Goal: Task Accomplishment & Management: Use online tool/utility

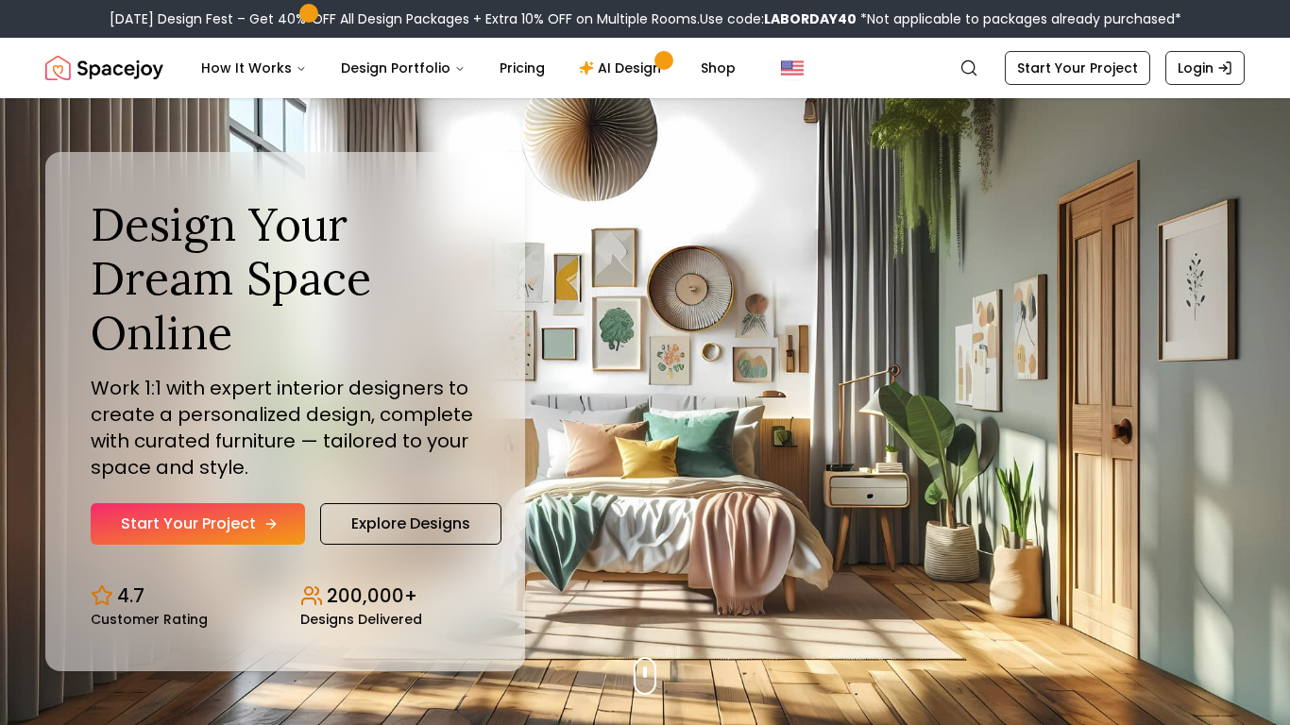
click at [245, 511] on link "Start Your Project" at bounding box center [198, 524] width 214 height 42
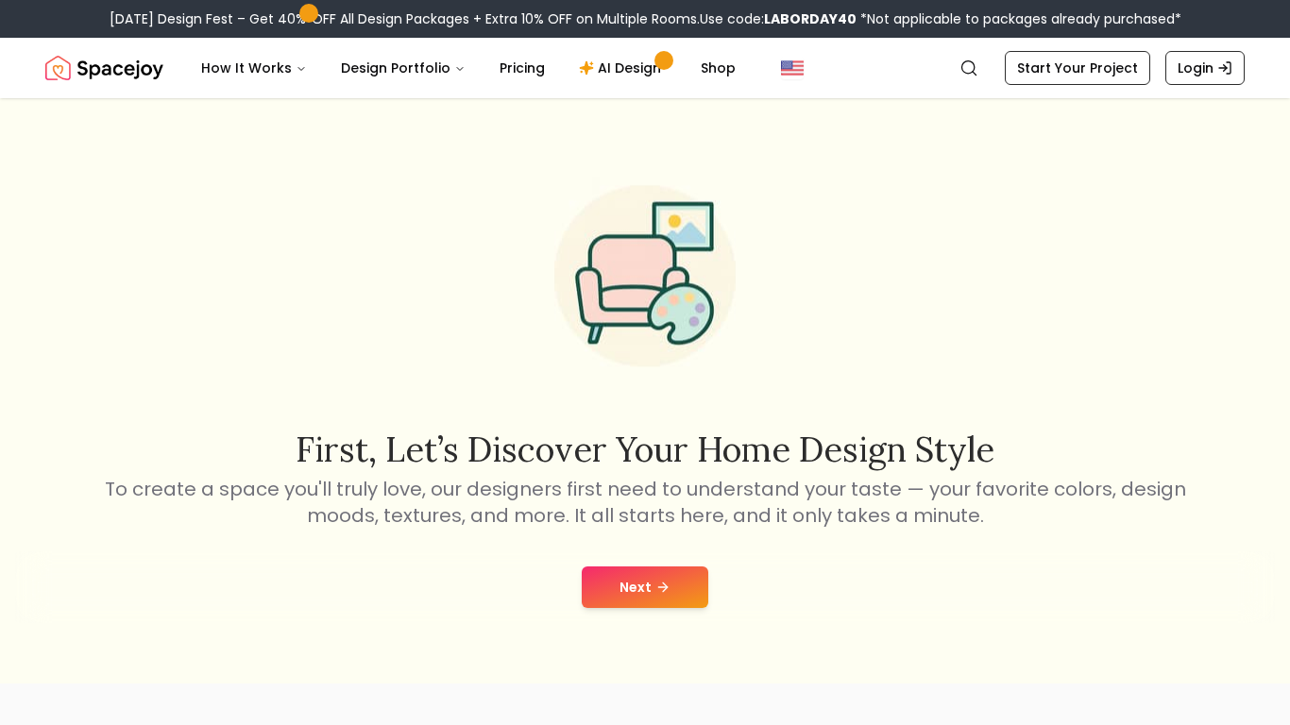
click at [652, 587] on button "Next" at bounding box center [645, 588] width 127 height 42
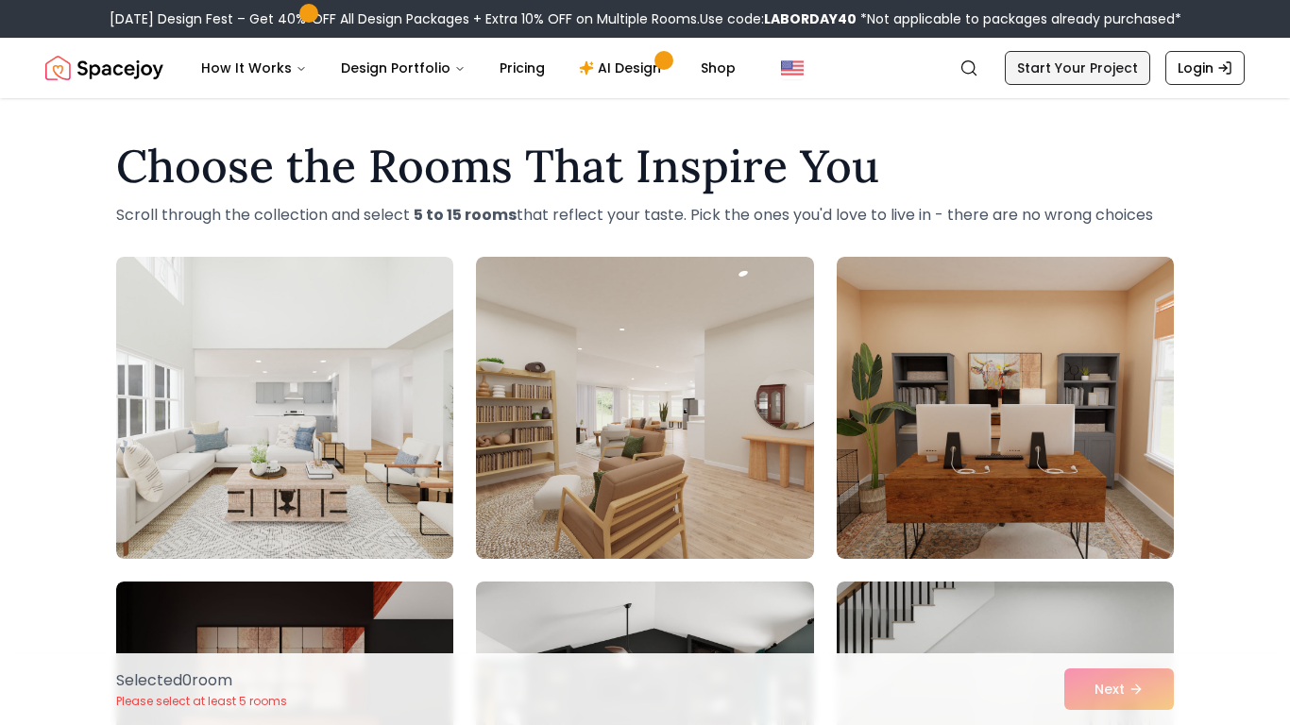
click at [1041, 60] on link "Start Your Project" at bounding box center [1077, 68] width 145 height 34
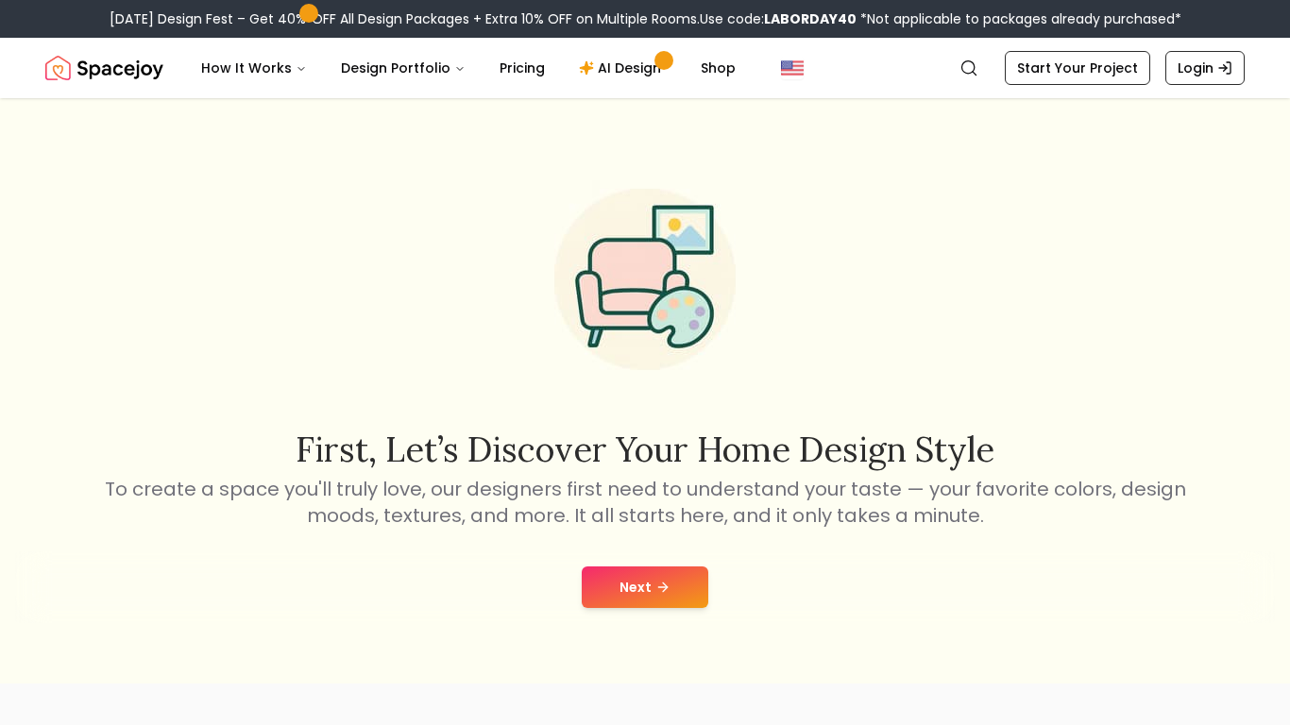
click at [656, 595] on button "Next" at bounding box center [645, 588] width 127 height 42
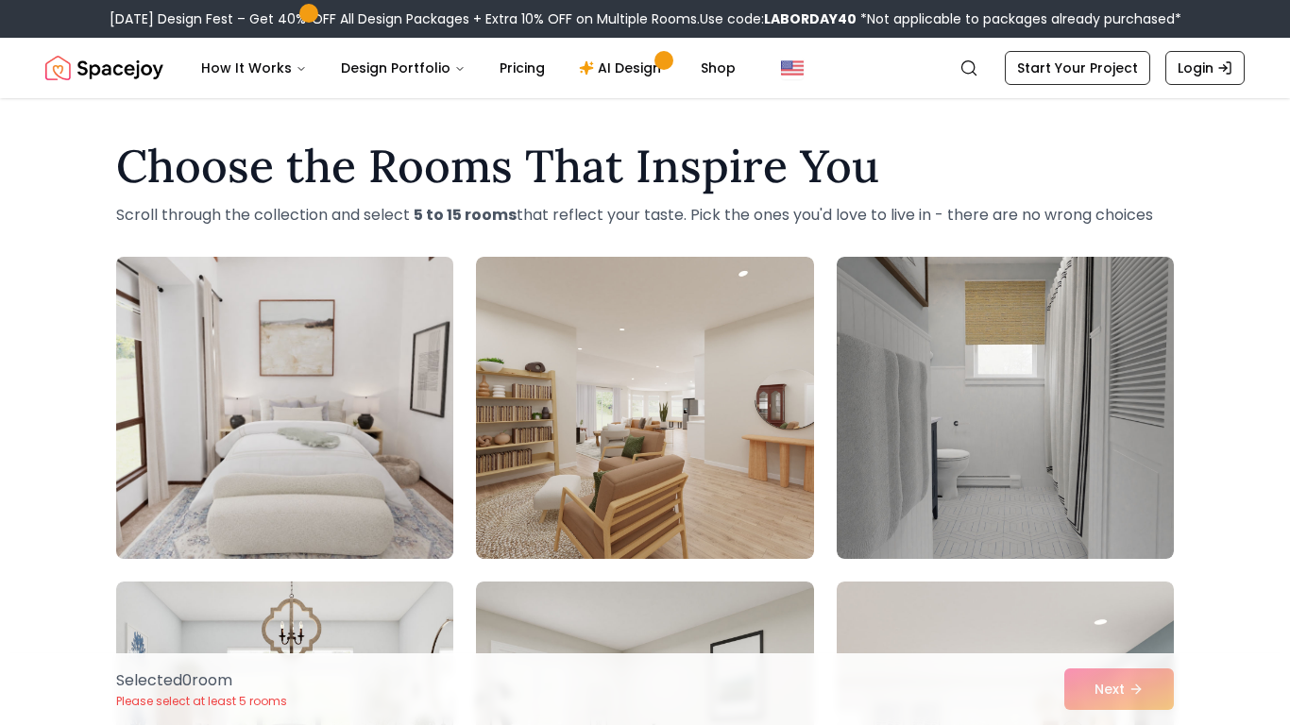
click at [390, 412] on img at bounding box center [285, 407] width 354 height 317
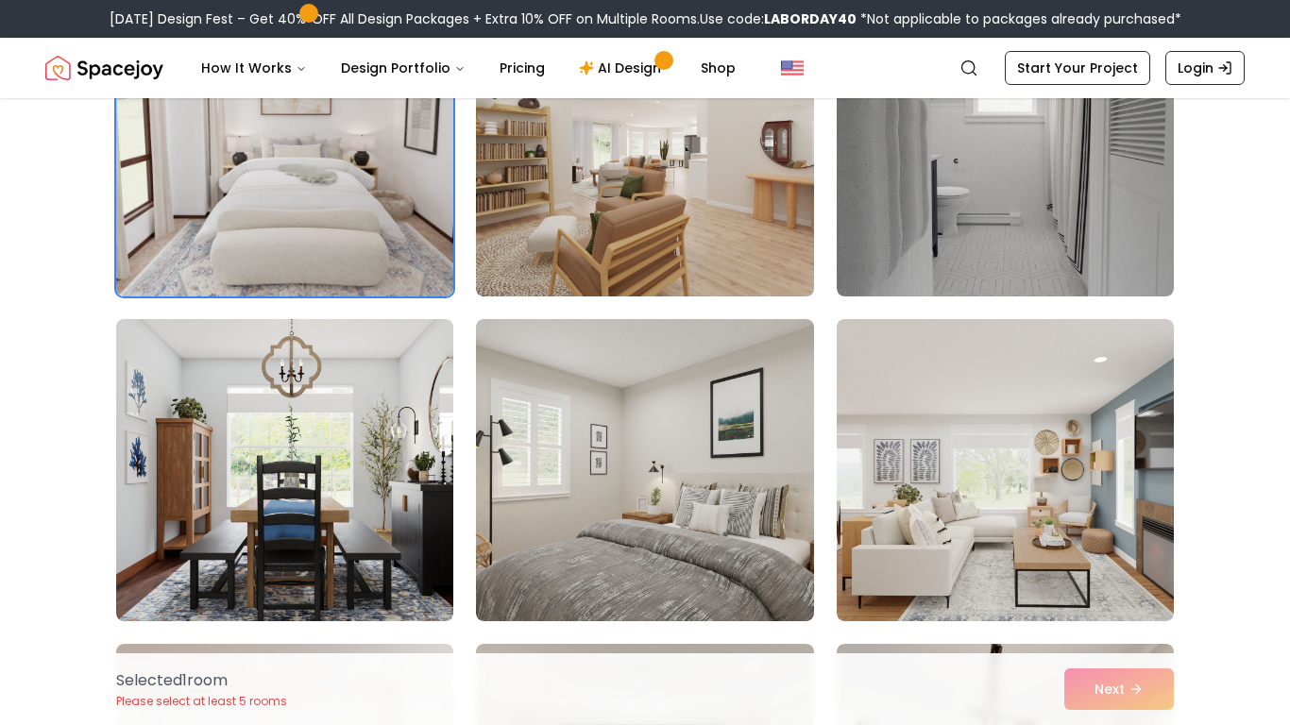
scroll to position [266, 0]
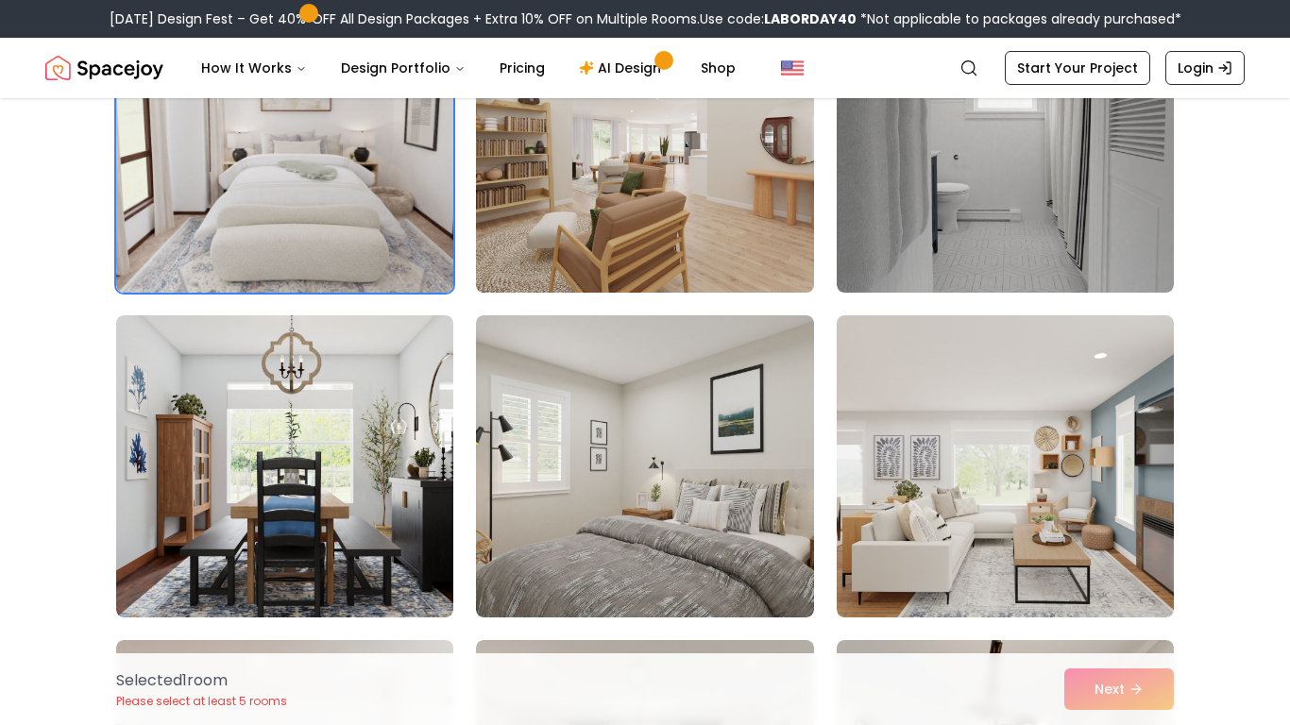
click at [561, 473] on img at bounding box center [644, 466] width 337 height 302
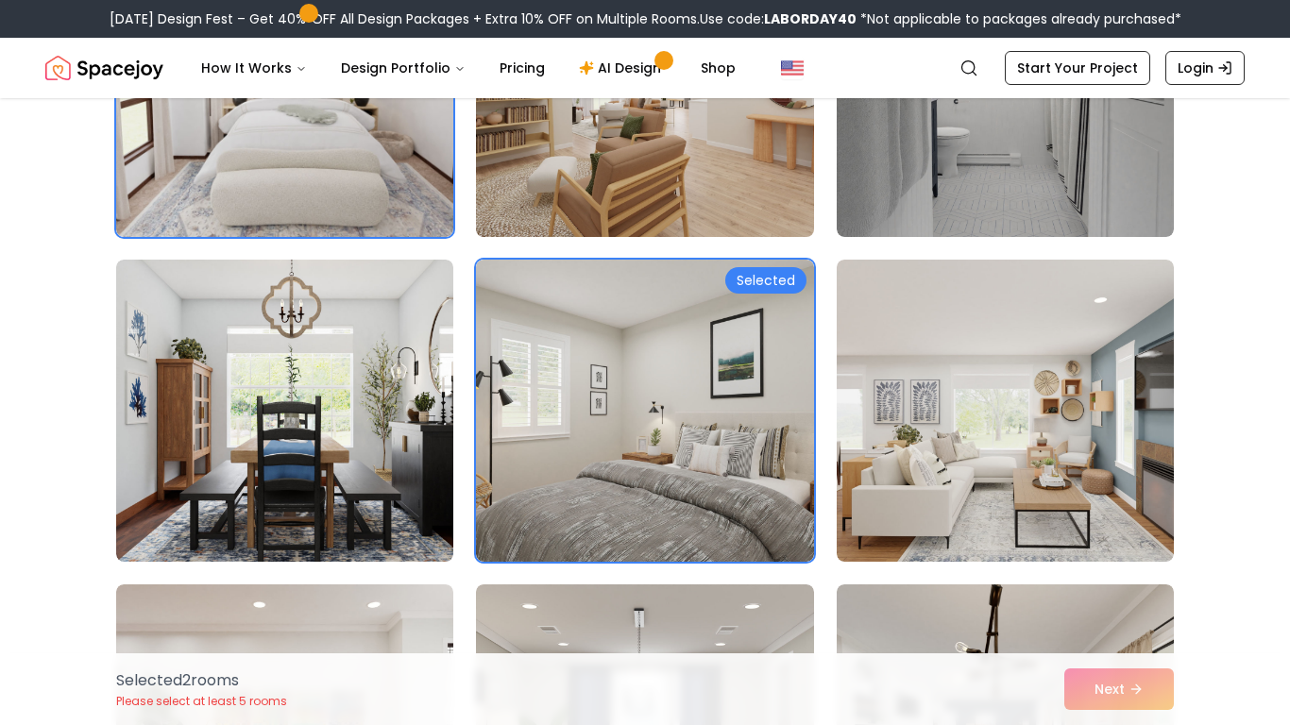
click at [561, 473] on img at bounding box center [644, 411] width 337 height 302
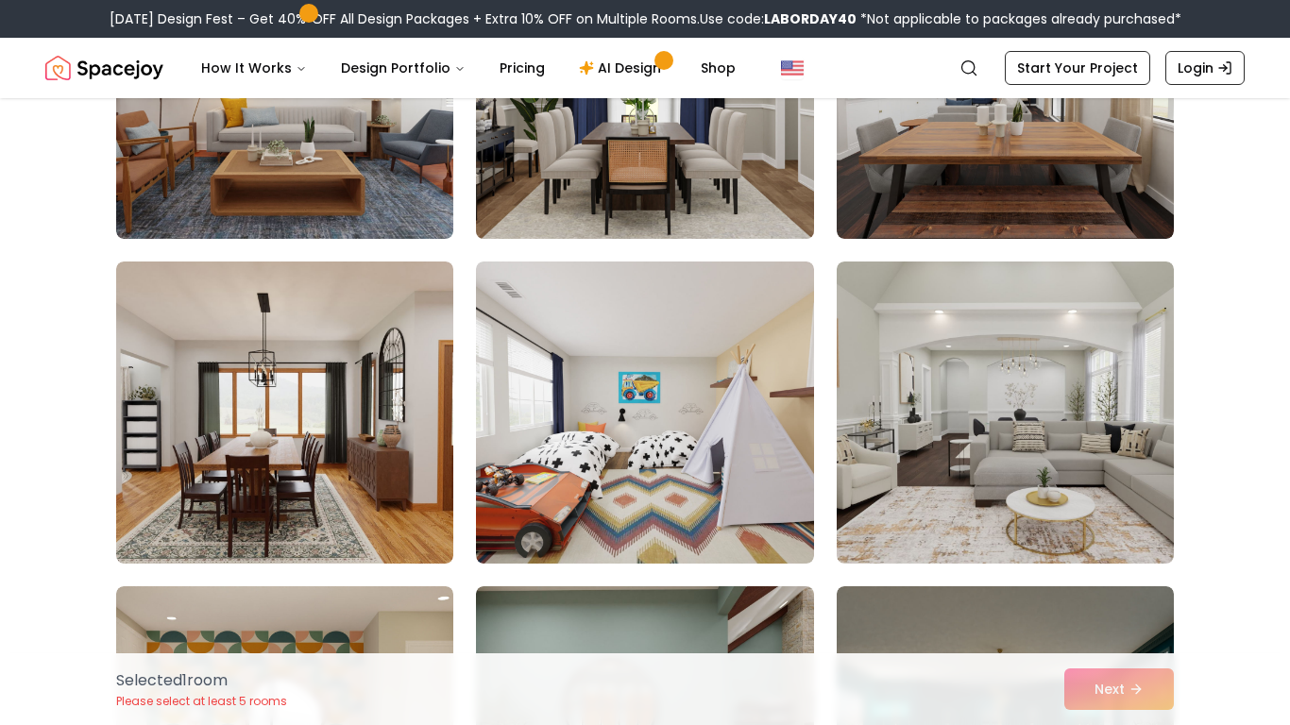
scroll to position [974, 0]
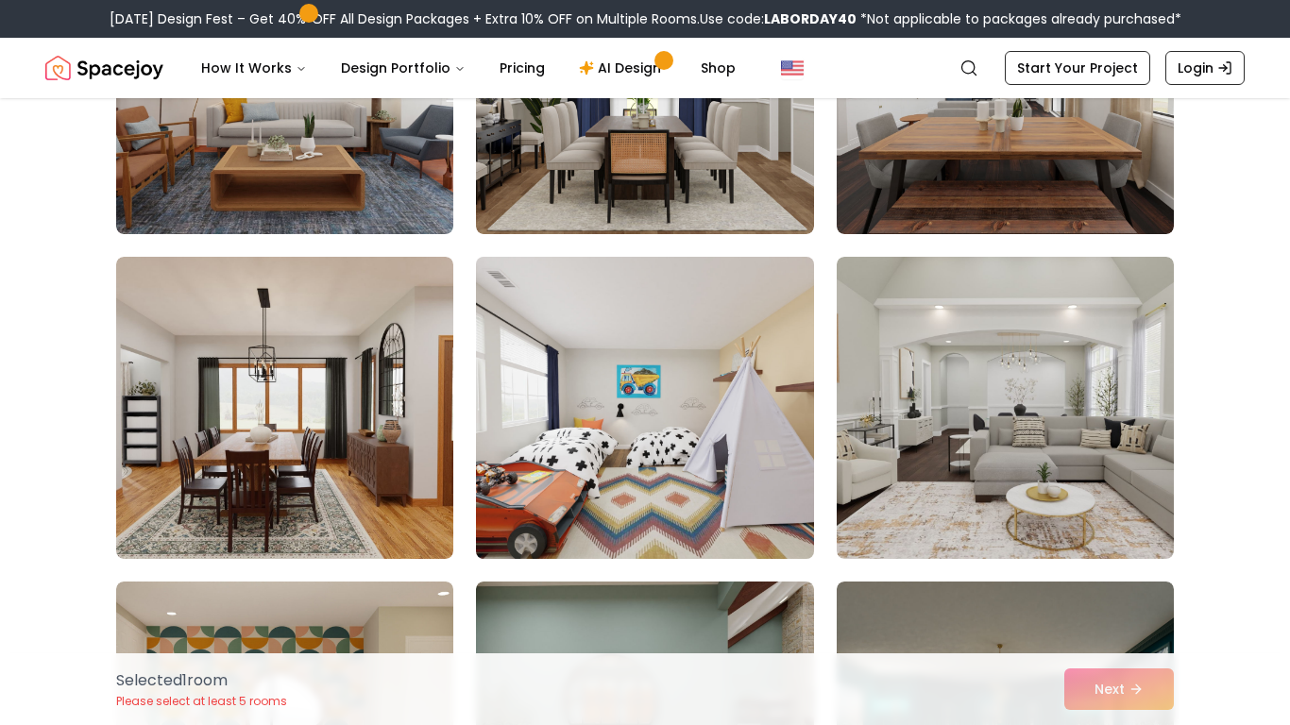
click at [570, 508] on img at bounding box center [644, 407] width 354 height 317
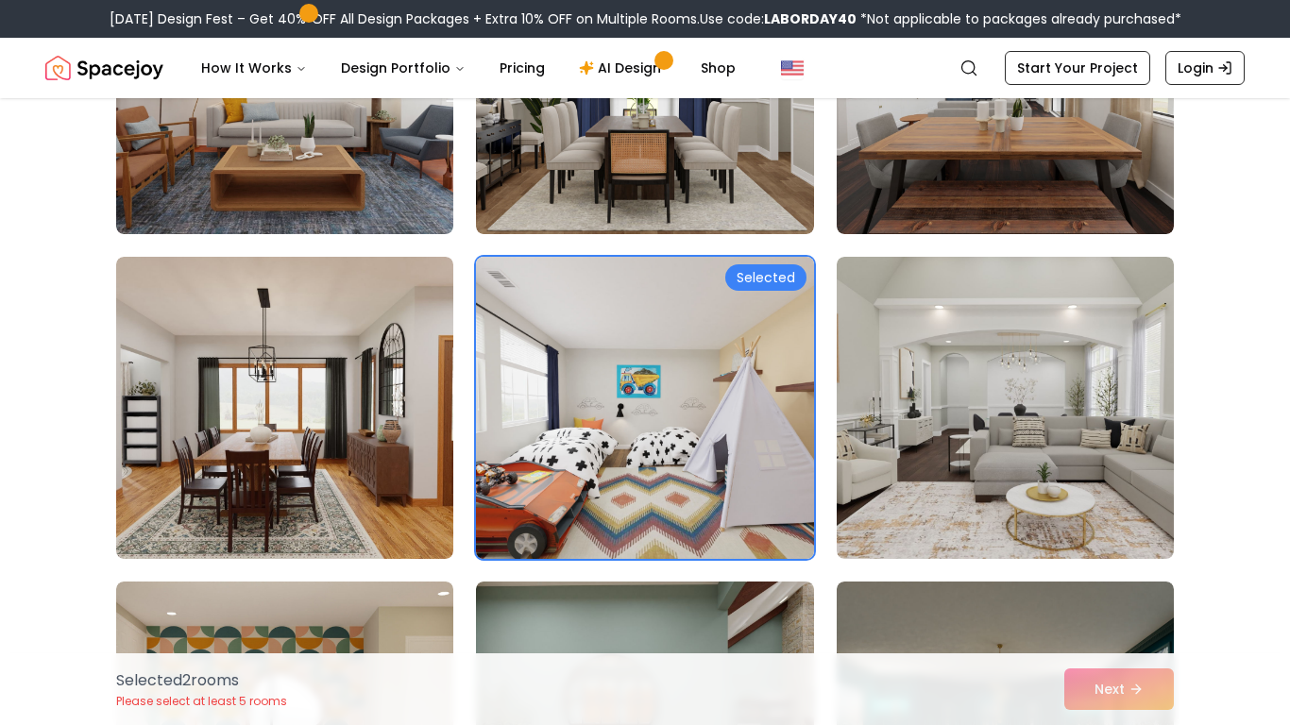
click at [570, 508] on img at bounding box center [644, 407] width 354 height 317
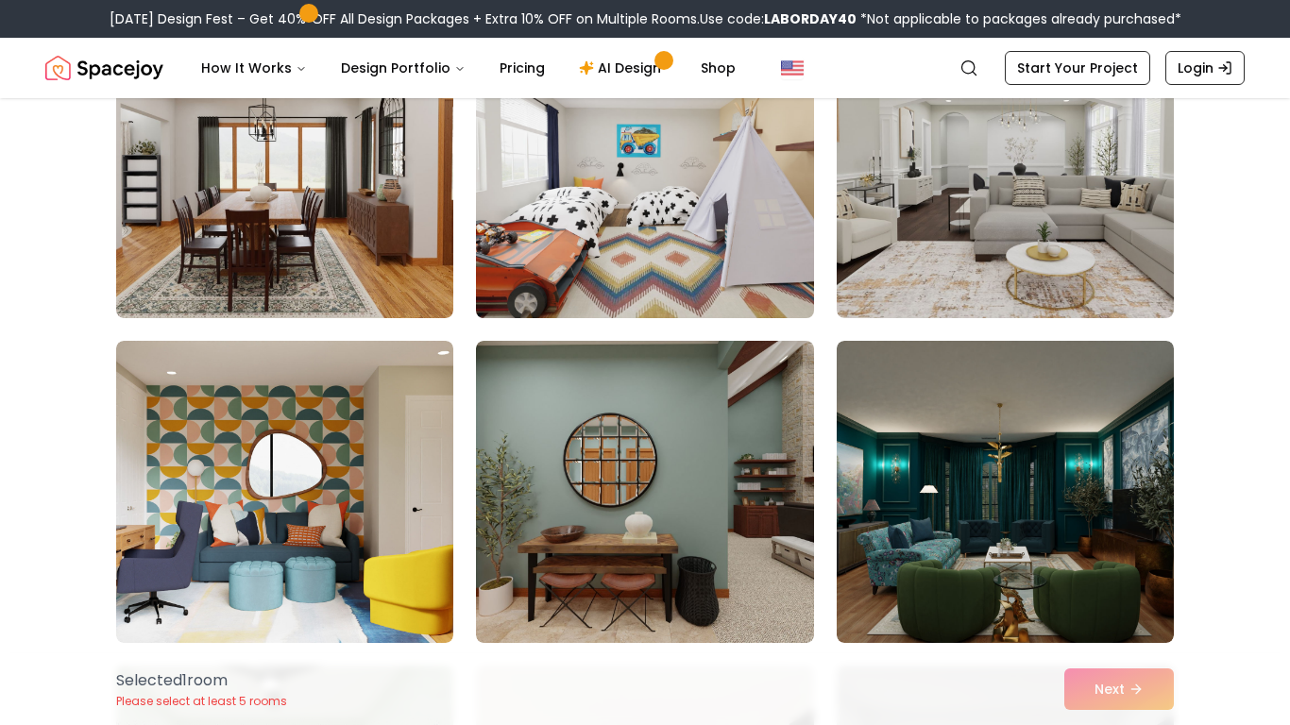
scroll to position [1219, 0]
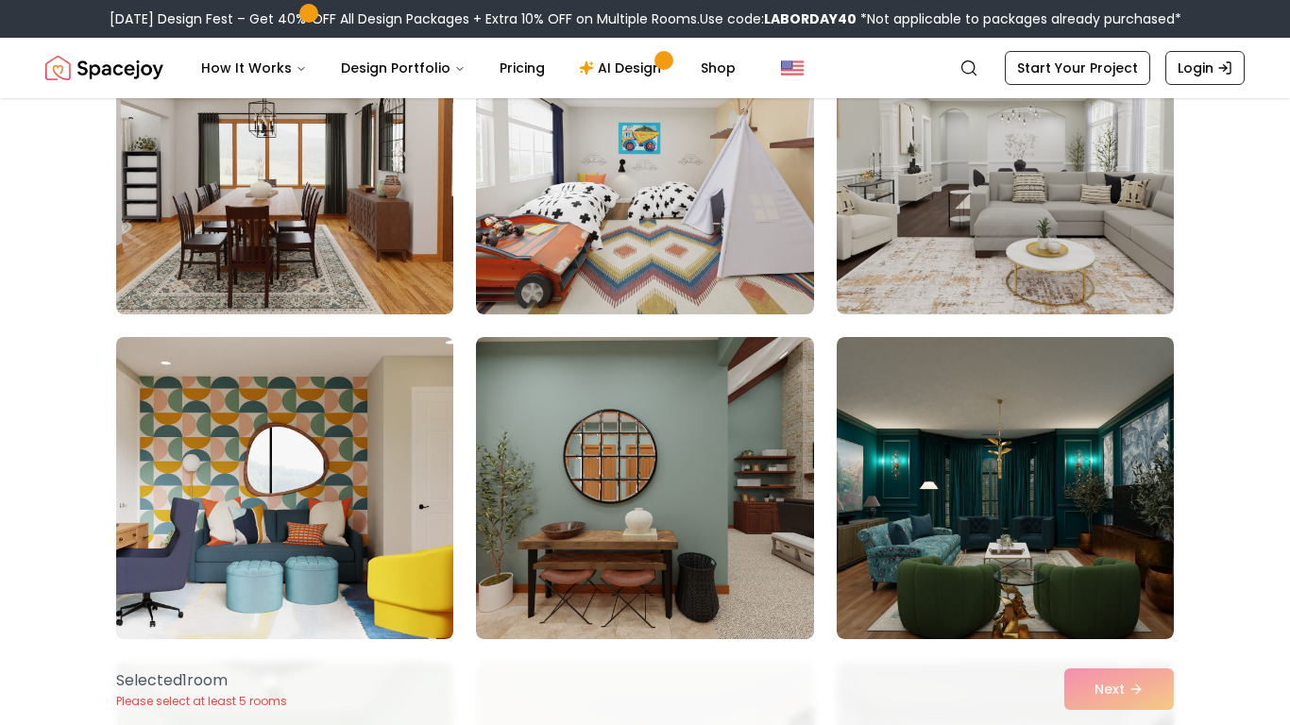
click at [355, 478] on img at bounding box center [285, 488] width 354 height 317
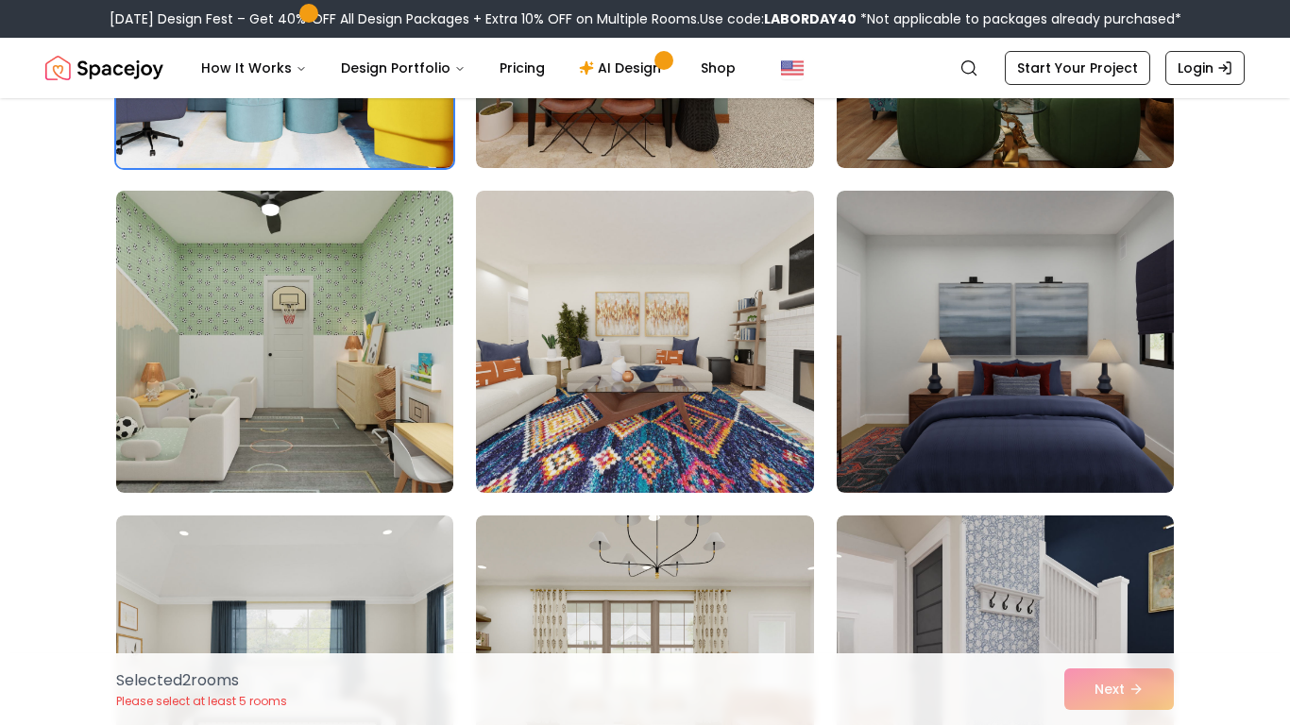
scroll to position [1694, 0]
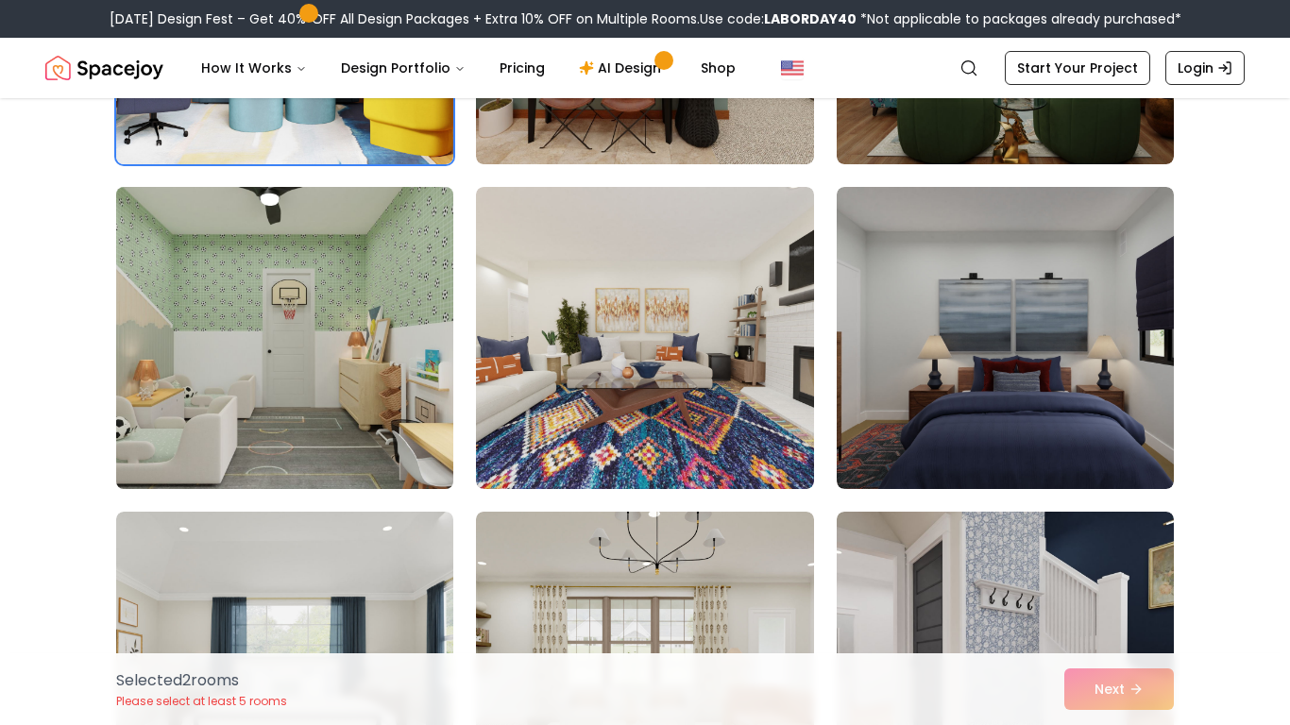
click at [346, 445] on img at bounding box center [285, 337] width 354 height 317
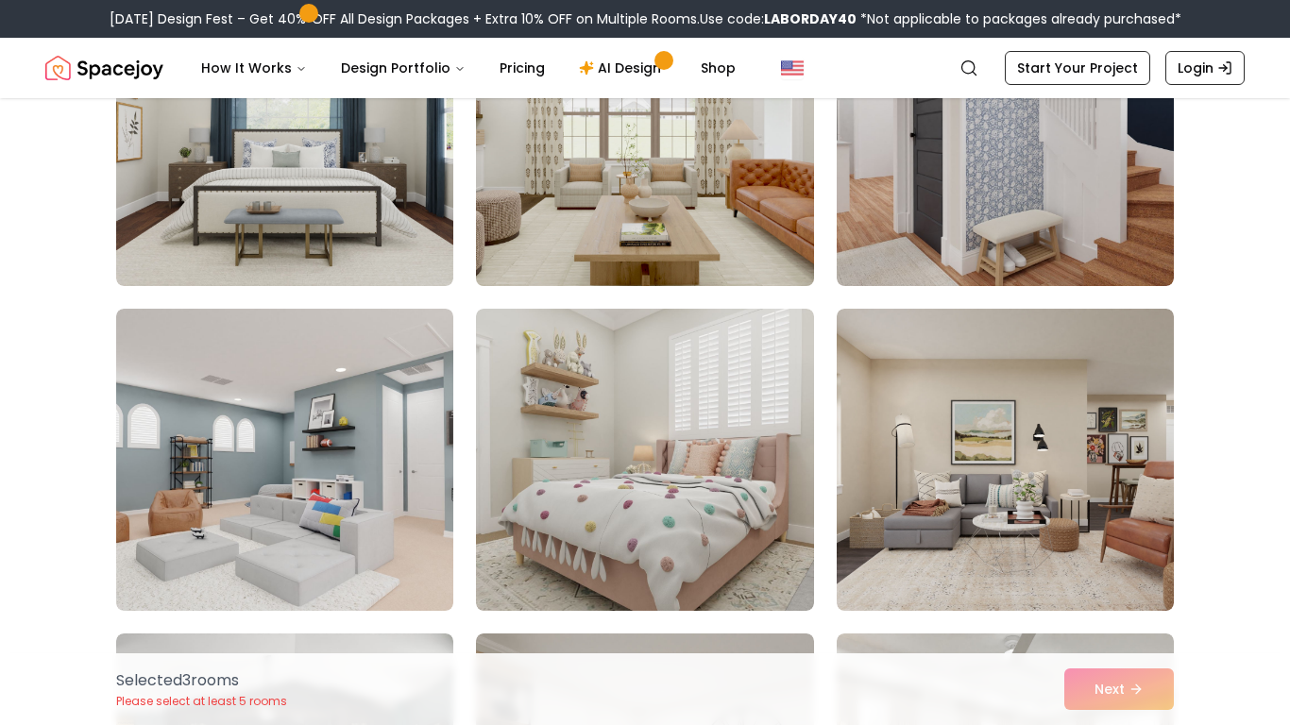
scroll to position [2228, 0]
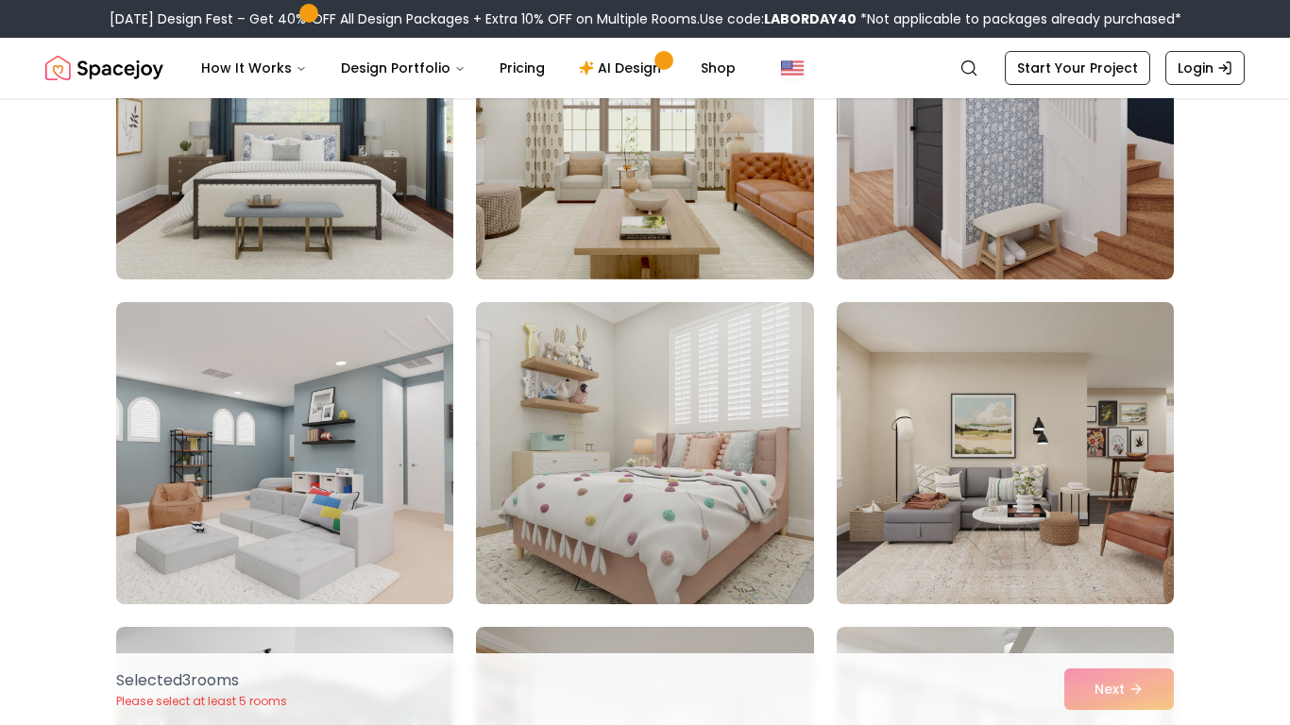
click at [640, 462] on img at bounding box center [644, 453] width 337 height 302
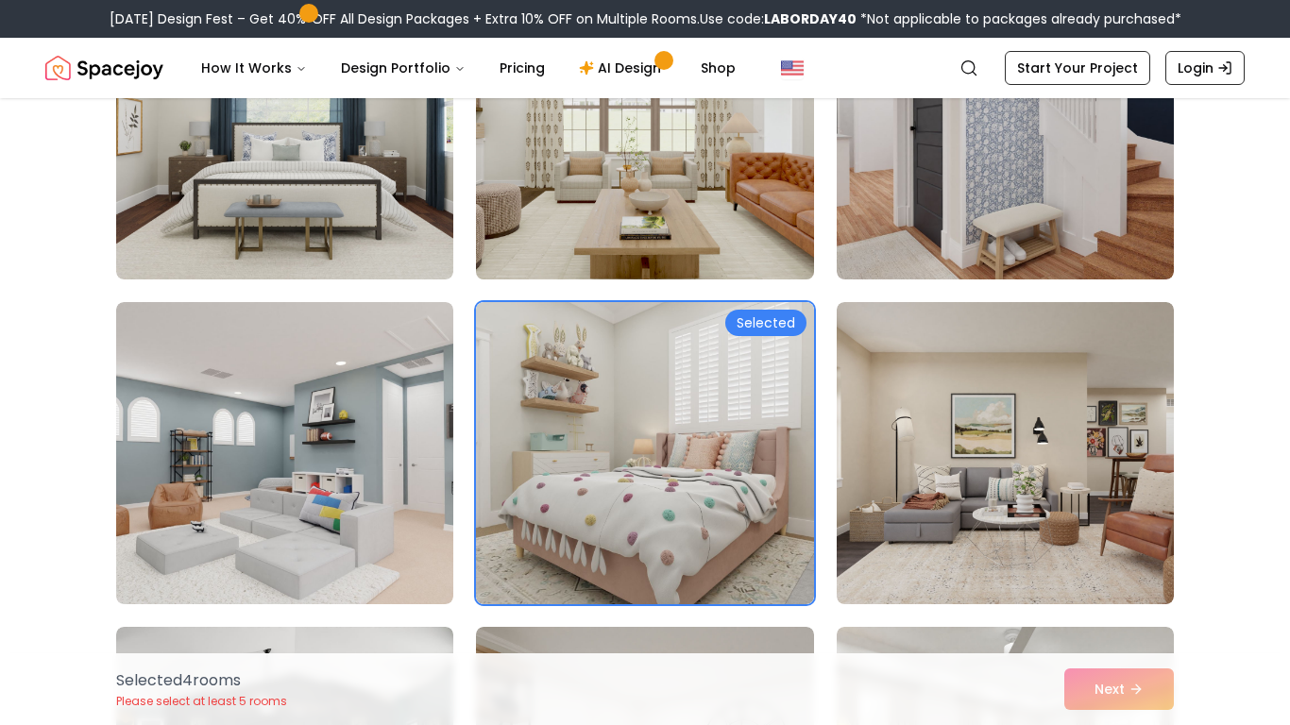
click at [640, 462] on img at bounding box center [644, 453] width 337 height 302
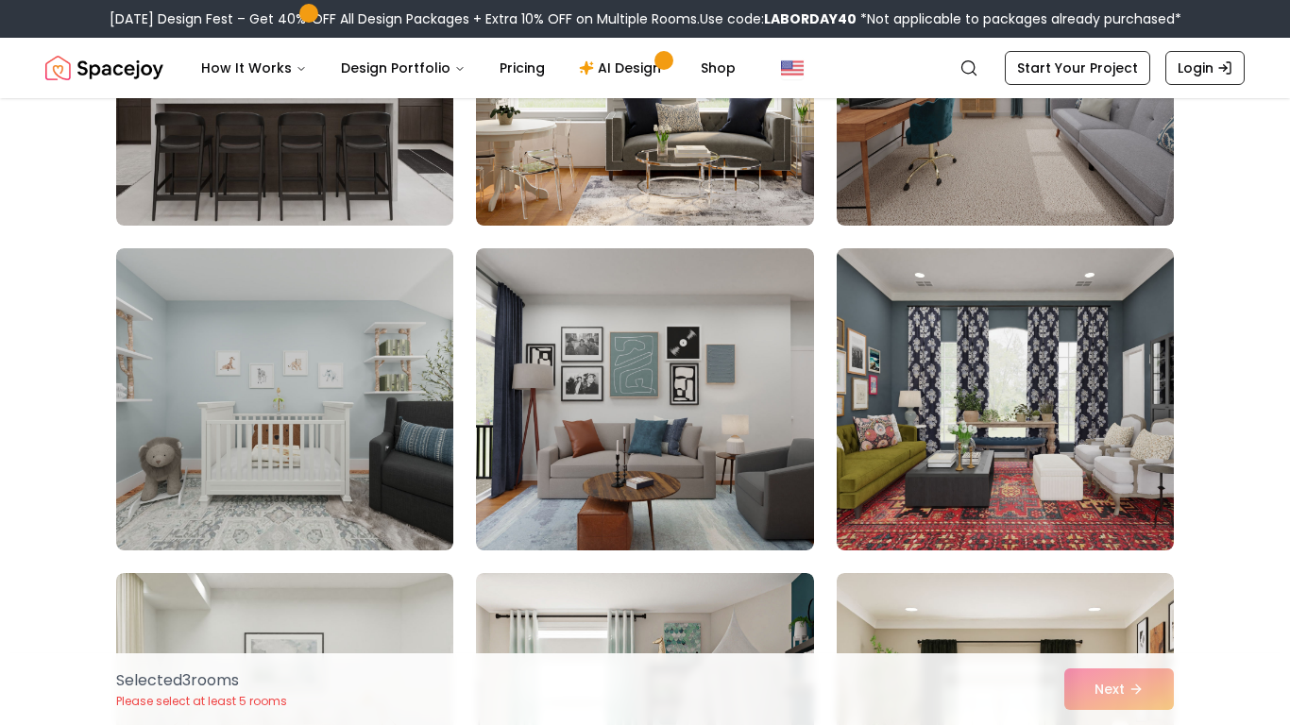
scroll to position [5857, 0]
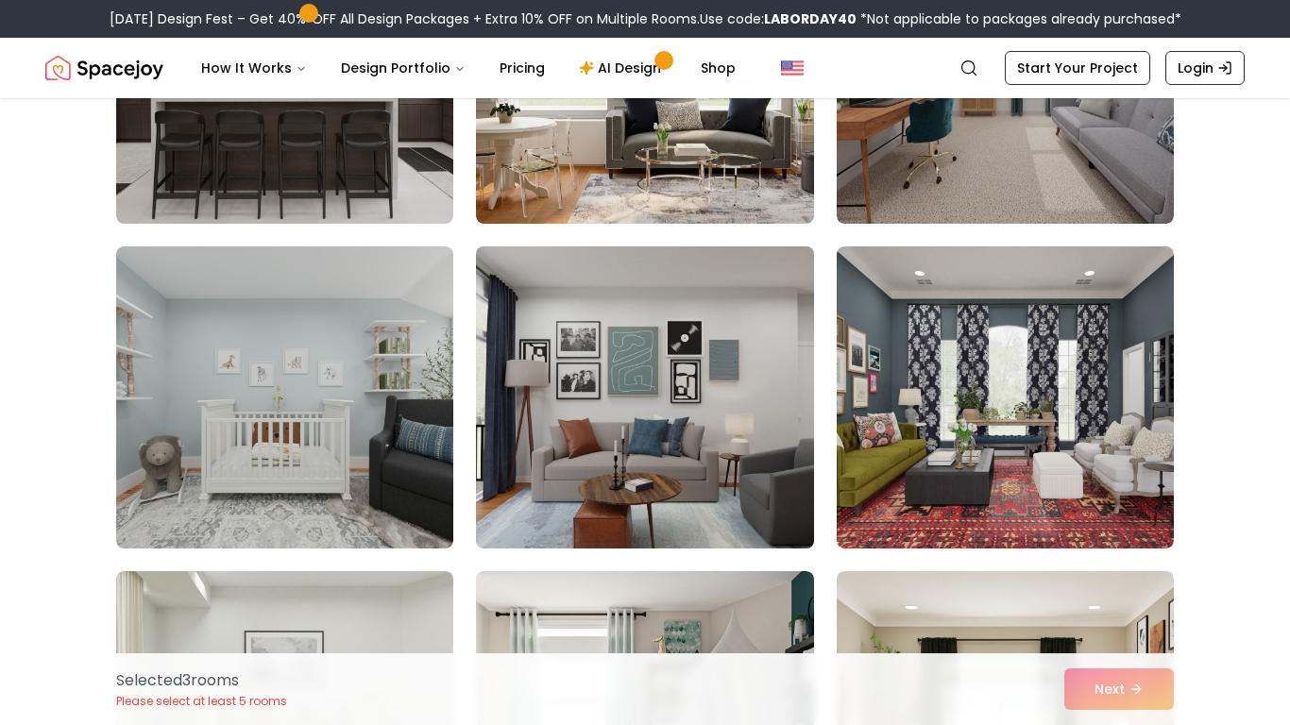
click at [689, 526] on img at bounding box center [644, 397] width 354 height 317
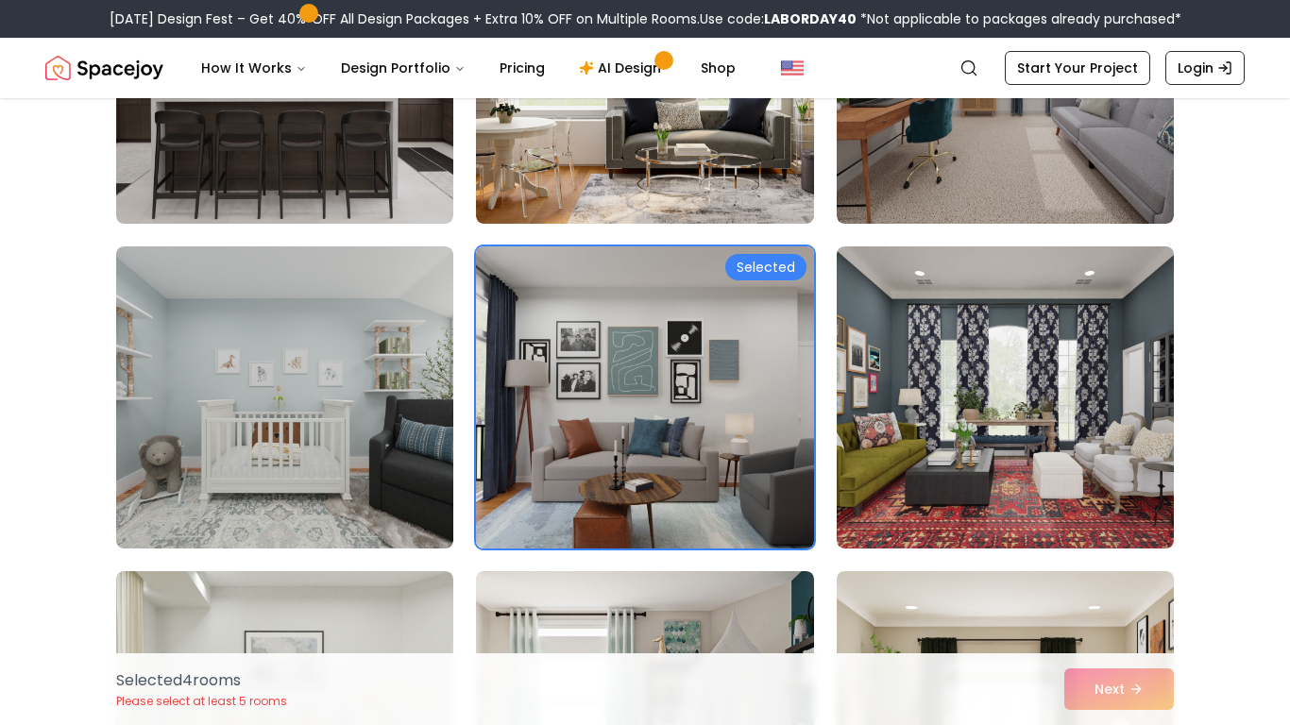
click at [689, 526] on img at bounding box center [644, 397] width 354 height 317
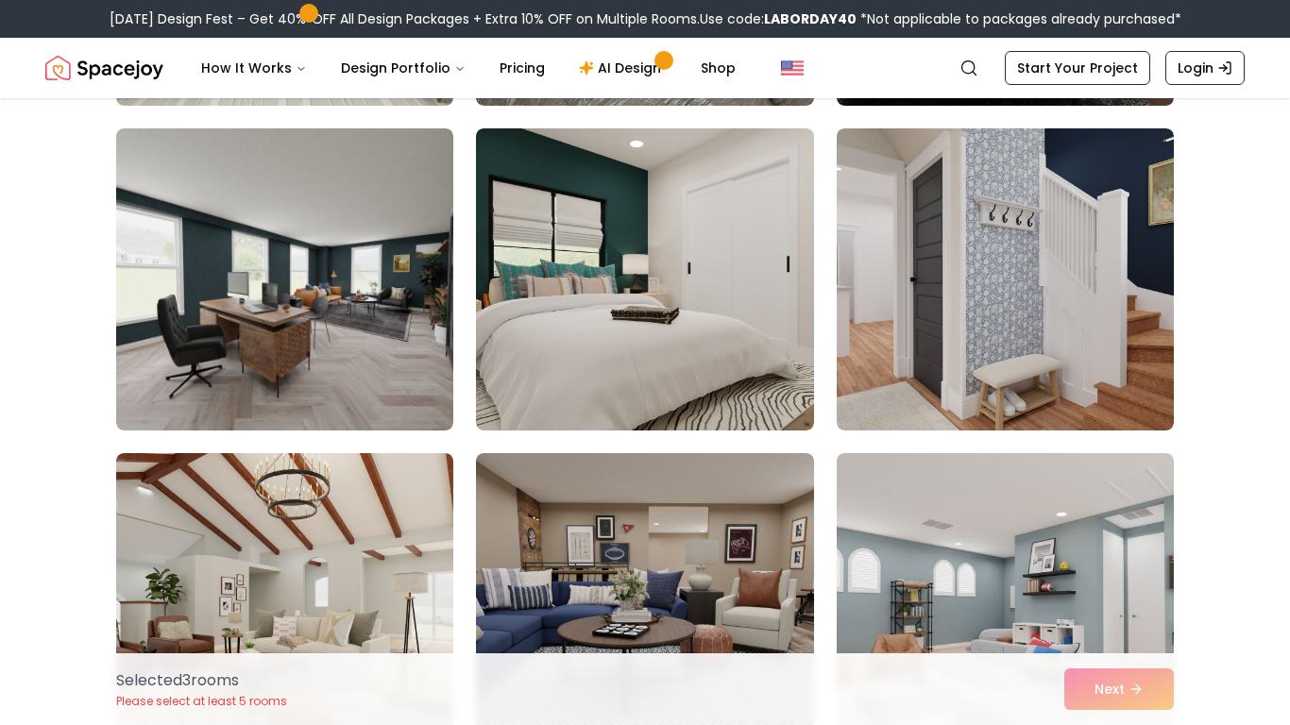
scroll to position [1852, 0]
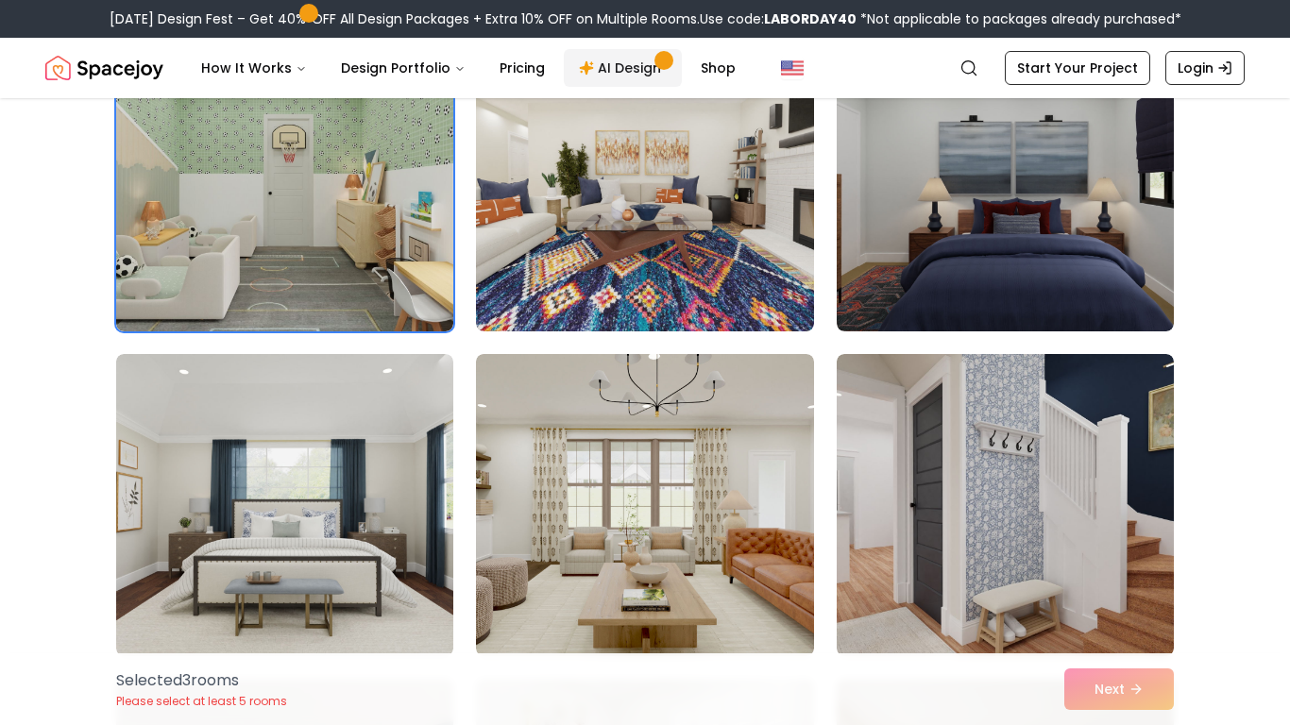
click at [623, 60] on link "AI Design" at bounding box center [623, 68] width 118 height 38
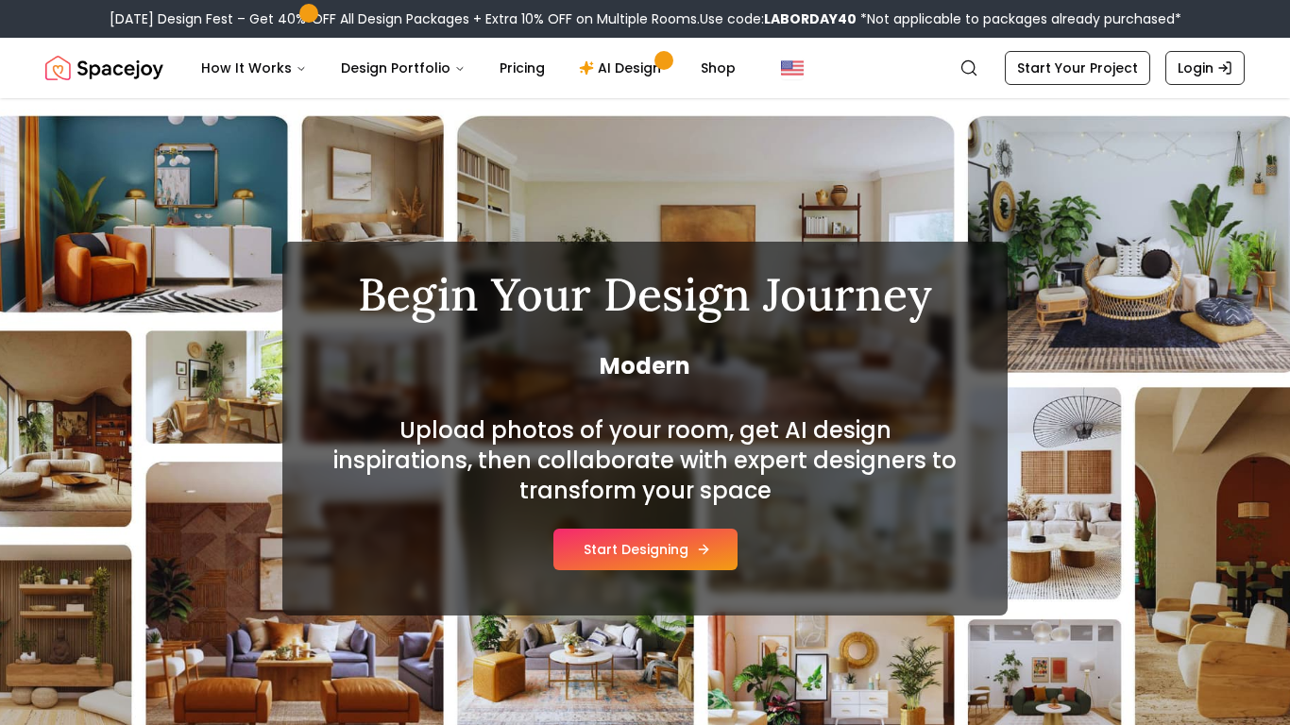
click at [686, 554] on button "Start Designing" at bounding box center [645, 550] width 184 height 42
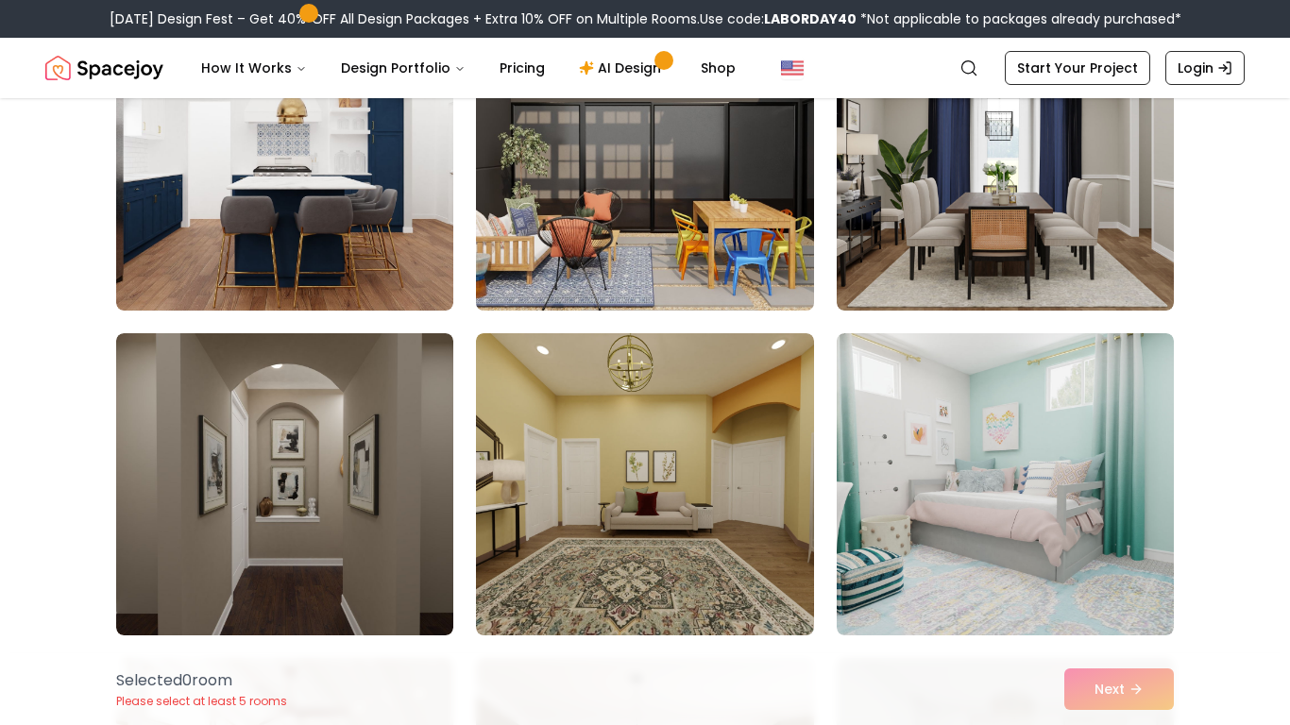
scroll to position [1226, 0]
